Goal: Information Seeking & Learning: Learn about a topic

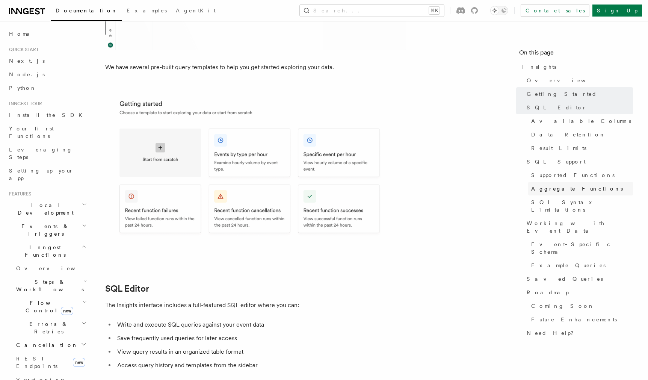
click at [556, 188] on span "Aggregate Functions" at bounding box center [578, 189] width 92 height 8
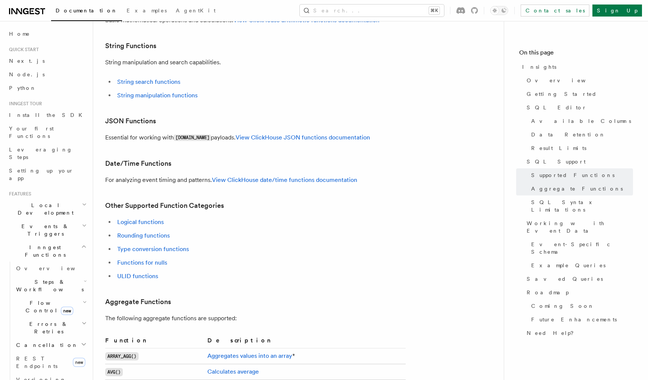
scroll to position [1549, 0]
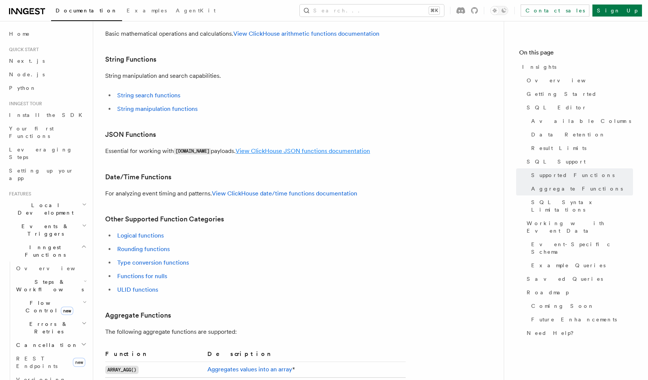
click at [260, 147] on link "View ClickHouse JSON functions documentation" at bounding box center [303, 150] width 135 height 7
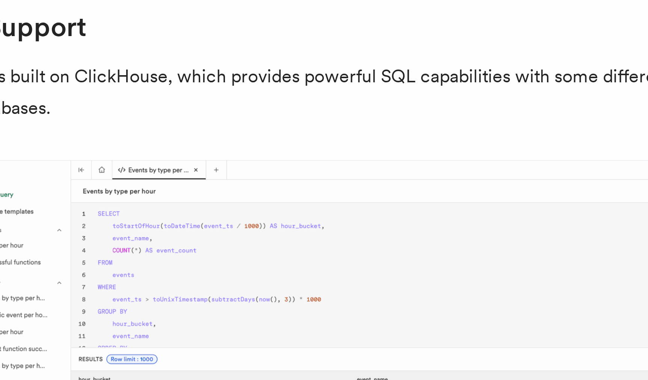
scroll to position [1008, 0]
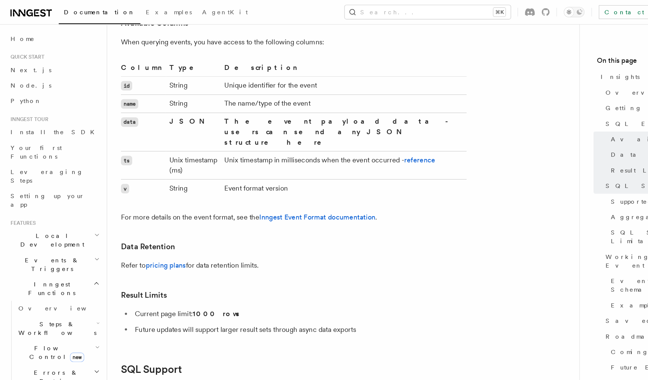
click at [265, 54] on th "Description" at bounding box center [299, 60] width 214 height 13
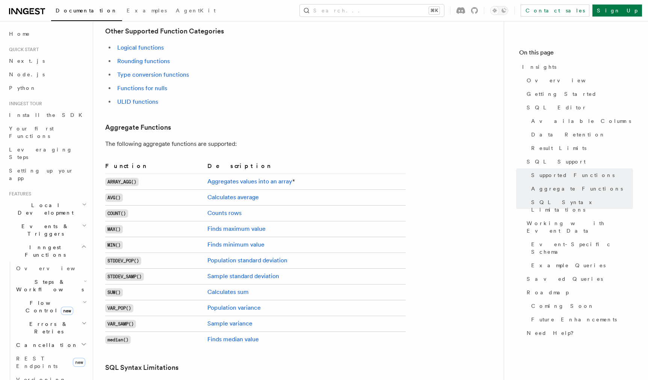
scroll to position [2605, 0]
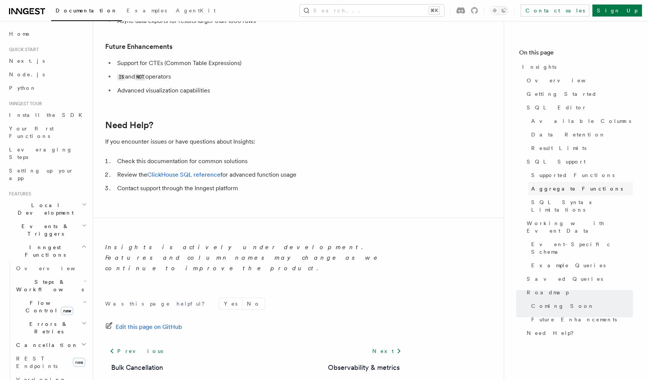
click at [566, 182] on link "Aggregate Functions" at bounding box center [580, 189] width 105 height 14
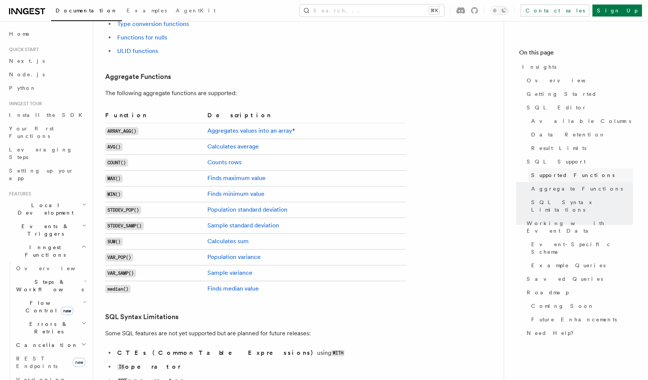
scroll to position [1787, 0]
click at [558, 172] on span "Supported Functions" at bounding box center [573, 175] width 83 height 8
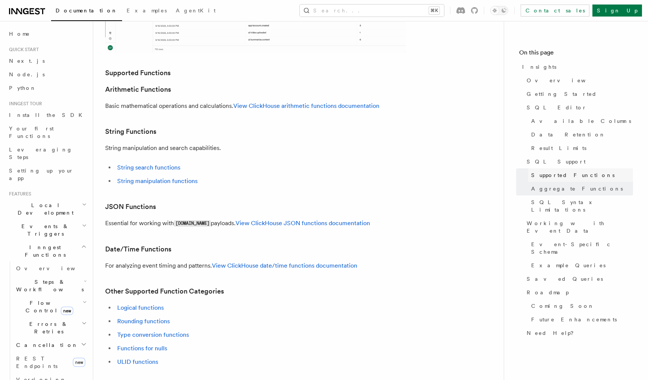
scroll to position [1472, 0]
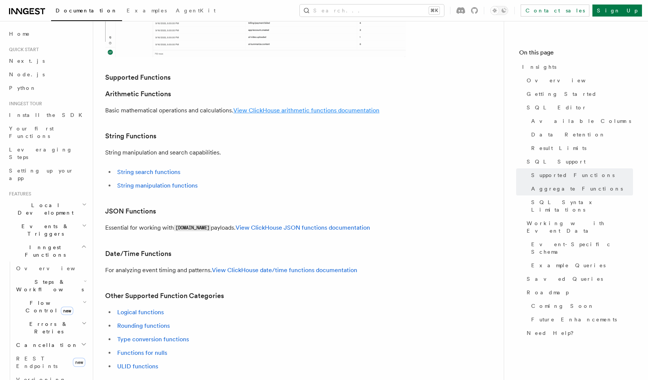
click at [267, 107] on link "View ClickHouse arithmetic functions documentation" at bounding box center [306, 110] width 146 height 7
click at [136, 309] on link "Logical functions" at bounding box center [140, 312] width 47 height 7
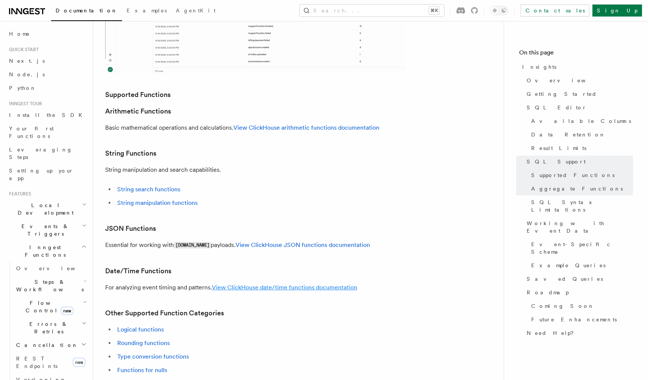
scroll to position [1454, 0]
